Goal: Task Accomplishment & Management: Manage account settings

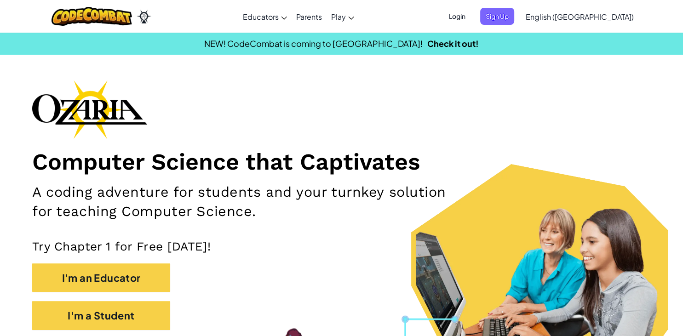
click at [557, 122] on div "Computer Science that Captivates A coding adventure for students and your turnk…" at bounding box center [341, 209] width 618 height 259
click at [471, 12] on span "Login" at bounding box center [457, 16] width 28 height 17
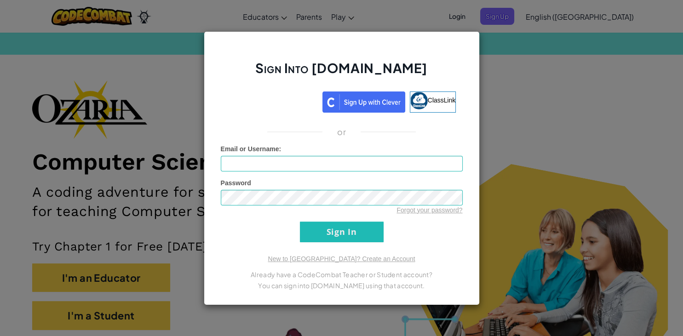
click at [282, 184] on div "Password Forgot your password?" at bounding box center [342, 196] width 242 height 36
click at [309, 154] on div "Email or Username :" at bounding box center [342, 157] width 242 height 27
click at [303, 159] on input "Email or Username :" at bounding box center [342, 164] width 242 height 16
type input "avalettaP3H"
click at [349, 236] on input "Sign In" at bounding box center [342, 232] width 84 height 21
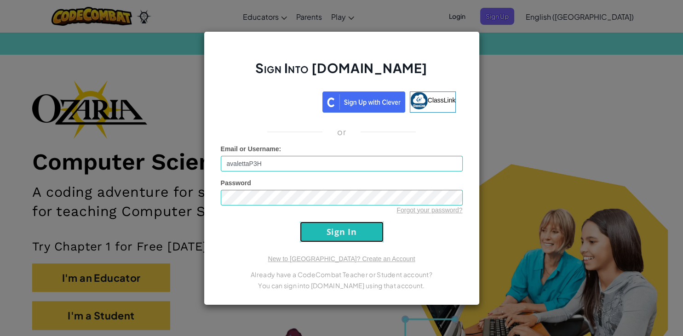
click at [349, 236] on input "Sign In" at bounding box center [342, 232] width 84 height 21
